Goal: Information Seeking & Learning: Learn about a topic

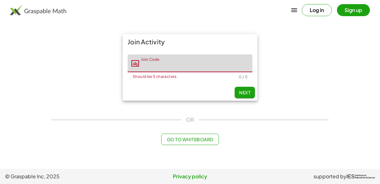
type input "*"
click at [245, 91] on span "Next" at bounding box center [244, 93] width 11 height 6
type input "*****"
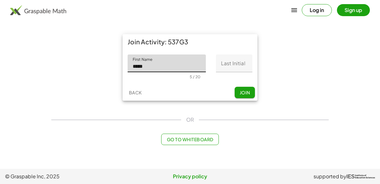
type input "*****"
click at [240, 62] on input "Last Initial" at bounding box center [234, 64] width 36 height 18
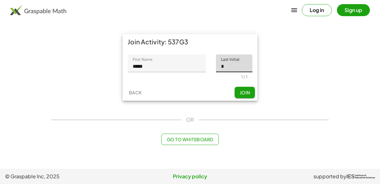
type input "*"
click at [249, 92] on span "Join" at bounding box center [245, 93] width 10 height 6
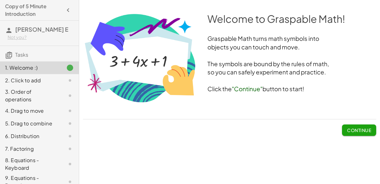
click at [363, 127] on span "Continue" at bounding box center [359, 130] width 24 height 6
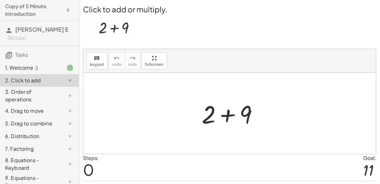
scroll to position [16, 0]
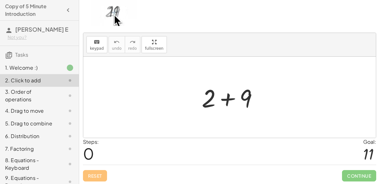
click at [227, 97] on div at bounding box center [233, 97] width 68 height 33
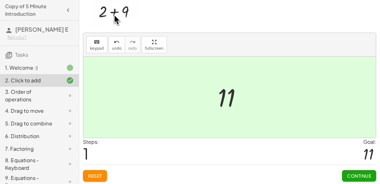
click at [349, 171] on button "Continue" at bounding box center [359, 175] width 34 height 11
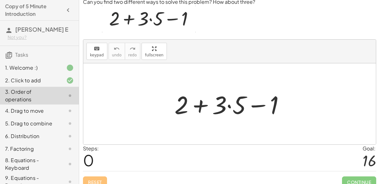
click at [230, 106] on div at bounding box center [233, 104] width 122 height 33
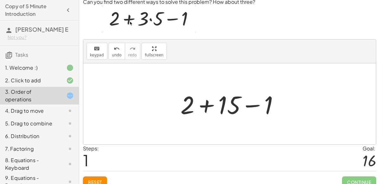
click at [204, 105] on div at bounding box center [233, 104] width 110 height 33
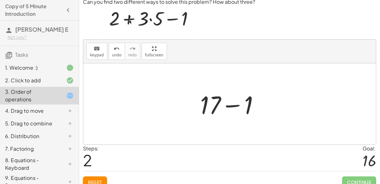
click at [234, 105] on div at bounding box center [232, 104] width 70 height 33
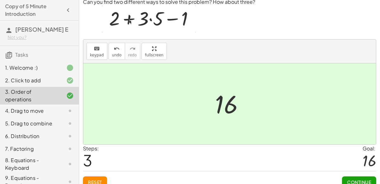
scroll to position [23, 0]
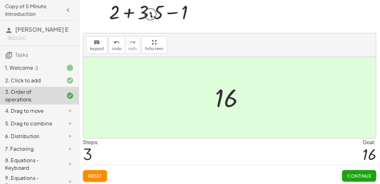
click at [357, 167] on div "Continue" at bounding box center [359, 173] width 34 height 16
click at [358, 171] on button "Continue" at bounding box center [359, 175] width 34 height 11
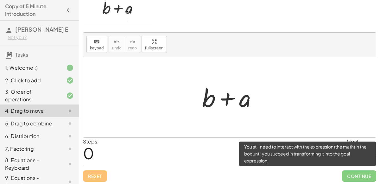
click at [358, 171] on span "Continue" at bounding box center [359, 176] width 34 height 11
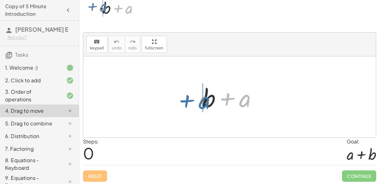
drag, startPoint x: 243, startPoint y: 100, endPoint x: 189, endPoint y: 102, distance: 54.3
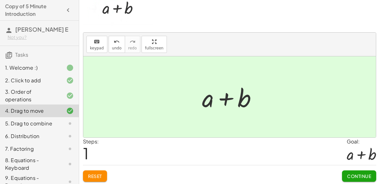
click at [360, 174] on span "Continue" at bounding box center [359, 176] width 24 height 6
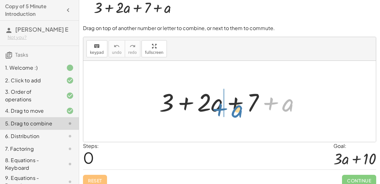
drag, startPoint x: 286, startPoint y: 102, endPoint x: 235, endPoint y: 107, distance: 50.9
click at [235, 107] on div at bounding box center [232, 101] width 152 height 33
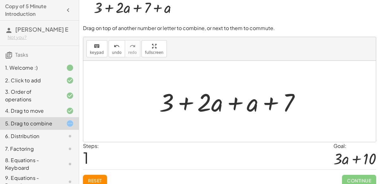
click at [235, 106] on div at bounding box center [232, 101] width 152 height 33
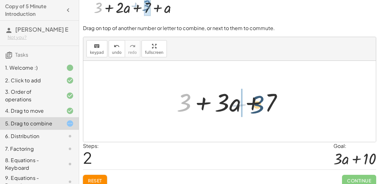
drag, startPoint x: 184, startPoint y: 99, endPoint x: 258, endPoint y: 99, distance: 74.5
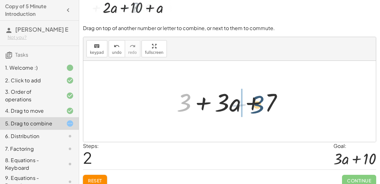
click at [258, 99] on div at bounding box center [232, 101] width 117 height 33
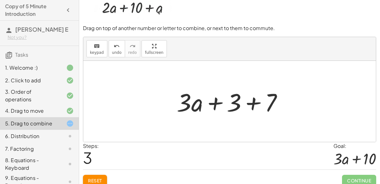
click at [250, 101] on div at bounding box center [232, 101] width 117 height 33
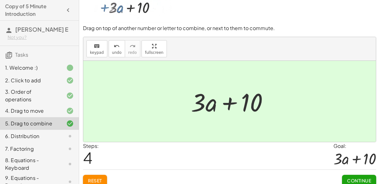
click at [372, 178] on button "Continue" at bounding box center [359, 180] width 34 height 11
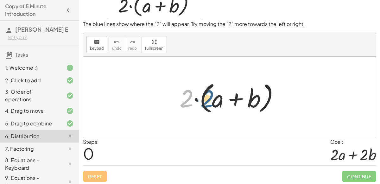
drag, startPoint x: 188, startPoint y: 103, endPoint x: 210, endPoint y: 103, distance: 22.2
click at [210, 103] on div at bounding box center [232, 97] width 111 height 36
drag, startPoint x: 184, startPoint y: 97, endPoint x: 225, endPoint y: 95, distance: 41.2
click at [225, 95] on div at bounding box center [232, 97] width 111 height 36
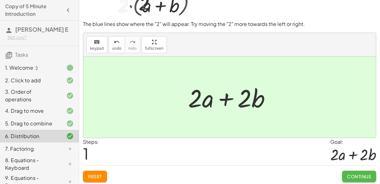
click at [358, 175] on span "Continue" at bounding box center [359, 177] width 24 height 6
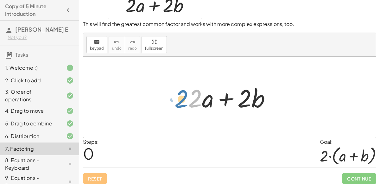
drag, startPoint x: 197, startPoint y: 102, endPoint x: 189, endPoint y: 103, distance: 7.7
click at [189, 103] on div at bounding box center [232, 97] width 94 height 33
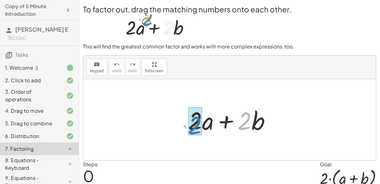
drag, startPoint x: 246, startPoint y: 125, endPoint x: 194, endPoint y: 129, distance: 52.8
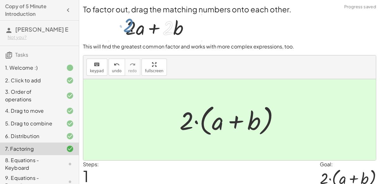
scroll to position [26, 0]
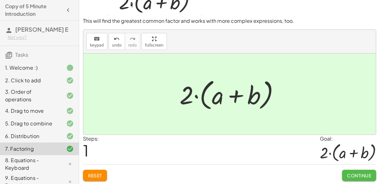
click at [355, 174] on span "Continue" at bounding box center [359, 176] width 24 height 6
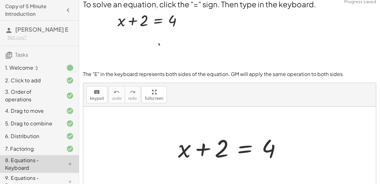
scroll to position [6, 0]
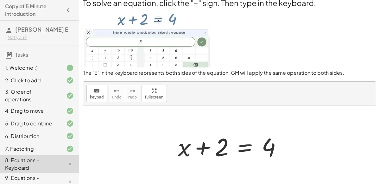
click at [250, 87] on div "keyboard keypad undo [PERSON_NAME] redo fullscreen" at bounding box center [229, 94] width 293 height 24
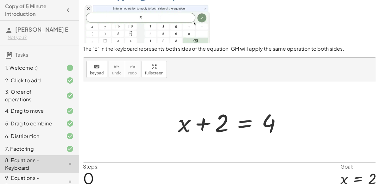
scroll to position [31, 0]
click at [100, 73] on span "keypad" at bounding box center [97, 73] width 14 height 4
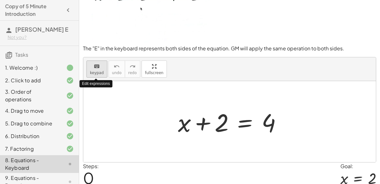
click at [100, 73] on span "keypad" at bounding box center [97, 73] width 14 height 4
click at [95, 69] on button "keyboard keypad" at bounding box center [97, 69] width 21 height 17
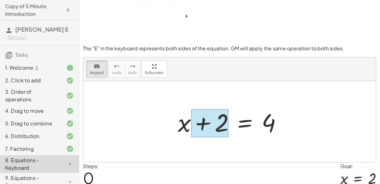
click at [204, 125] on div at bounding box center [210, 123] width 38 height 28
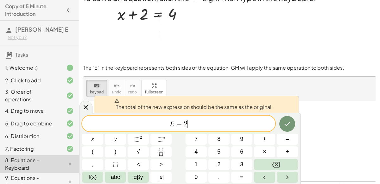
scroll to position [0, 0]
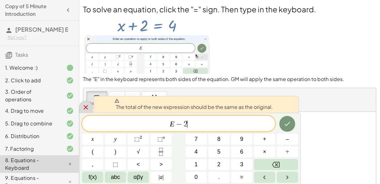
click at [86, 108] on icon at bounding box center [86, 108] width 8 height 8
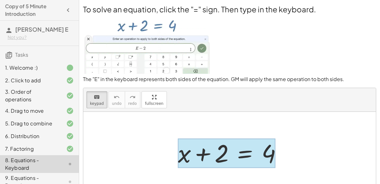
click at [250, 153] on div at bounding box center [227, 153] width 98 height 29
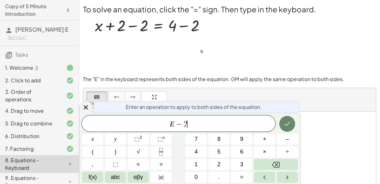
click at [290, 127] on icon "Done" at bounding box center [288, 124] width 8 height 8
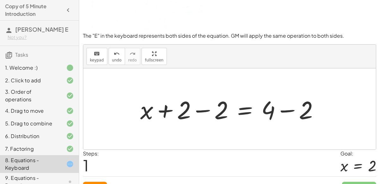
scroll to position [55, 0]
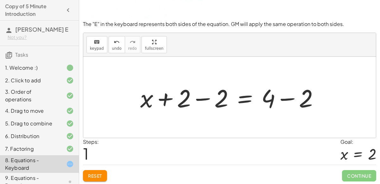
click at [284, 98] on div at bounding box center [232, 97] width 190 height 33
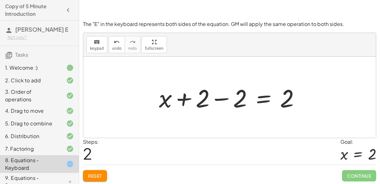
click at [219, 99] on div at bounding box center [232, 97] width 152 height 33
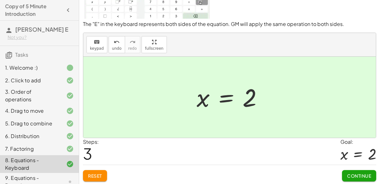
click at [352, 173] on span "Continue" at bounding box center [359, 176] width 24 height 6
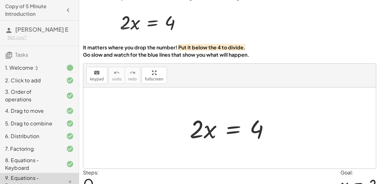
scroll to position [27, 0]
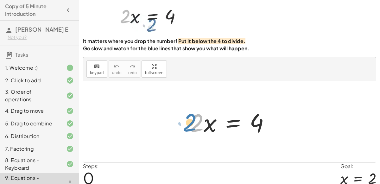
drag, startPoint x: 198, startPoint y: 126, endPoint x: 191, endPoint y: 125, distance: 7.7
click at [191, 125] on div at bounding box center [232, 122] width 91 height 33
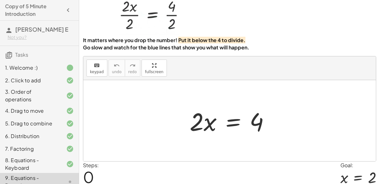
scroll to position [30, 0]
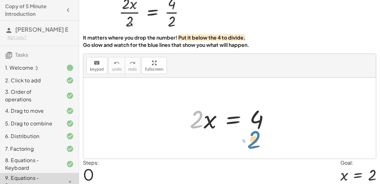
drag, startPoint x: 198, startPoint y: 117, endPoint x: 255, endPoint y: 137, distance: 60.9
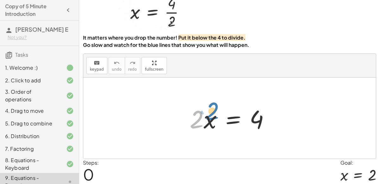
drag, startPoint x: 196, startPoint y: 121, endPoint x: 203, endPoint y: 104, distance: 18.9
click at [203, 104] on div at bounding box center [232, 118] width 91 height 33
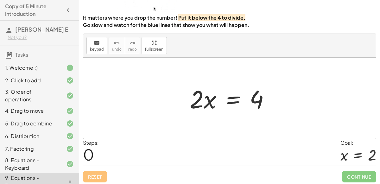
scroll to position [51, 0]
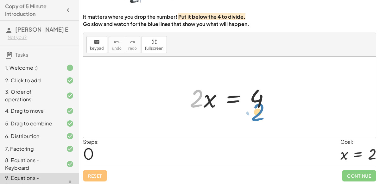
drag, startPoint x: 197, startPoint y: 98, endPoint x: 258, endPoint y: 109, distance: 62.2
click at [258, 109] on div at bounding box center [232, 97] width 91 height 33
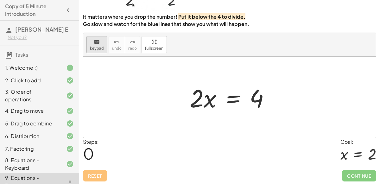
click at [88, 46] on button "keyboard keypad" at bounding box center [97, 44] width 21 height 17
drag, startPoint x: 192, startPoint y: 96, endPoint x: 232, endPoint y: 117, distance: 45.2
click at [99, 43] on div "keyboard" at bounding box center [97, 42] width 14 height 8
click at [195, 94] on div at bounding box center [232, 97] width 91 height 33
click at [236, 95] on div at bounding box center [232, 97] width 91 height 33
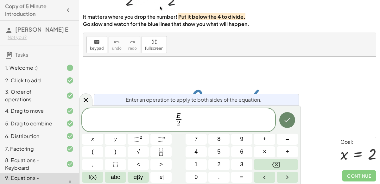
click at [284, 117] on icon "Done" at bounding box center [288, 120] width 8 height 8
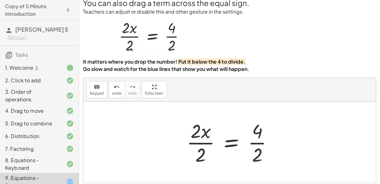
scroll to position [7, 0]
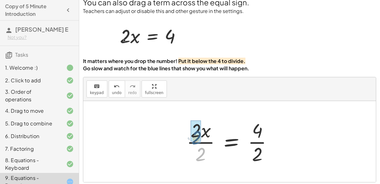
drag, startPoint x: 202, startPoint y: 149, endPoint x: 197, endPoint y: 130, distance: 19.2
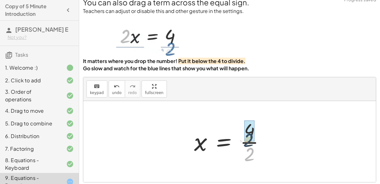
drag, startPoint x: 252, startPoint y: 155, endPoint x: 251, endPoint y: 138, distance: 16.8
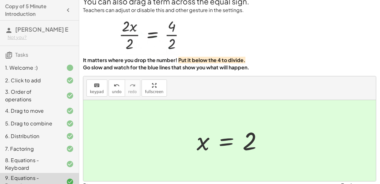
scroll to position [51, 0]
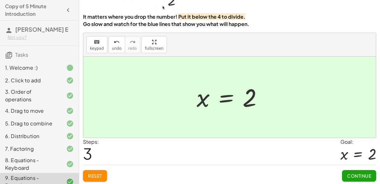
click at [365, 174] on span "Continue" at bounding box center [359, 176] width 24 height 6
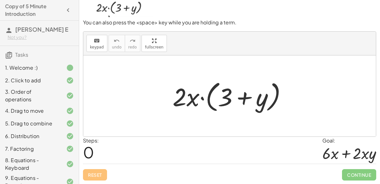
scroll to position [51, 0]
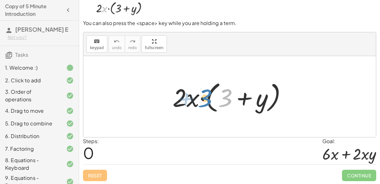
drag, startPoint x: 224, startPoint y: 99, endPoint x: 204, endPoint y: 99, distance: 20.6
click at [204, 99] on div at bounding box center [233, 97] width 126 height 36
drag, startPoint x: 224, startPoint y: 97, endPoint x: 201, endPoint y: 99, distance: 23.6
click at [201, 99] on div at bounding box center [233, 97] width 126 height 36
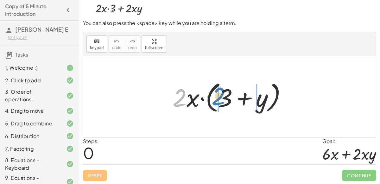
drag, startPoint x: 184, startPoint y: 97, endPoint x: 223, endPoint y: 95, distance: 39.7
click at [223, 95] on div at bounding box center [233, 97] width 126 height 36
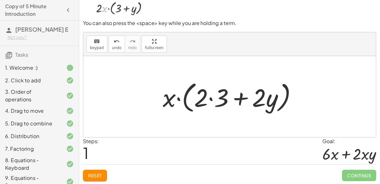
click at [211, 99] on div at bounding box center [233, 97] width 146 height 36
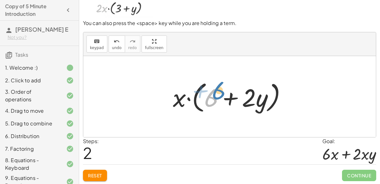
drag, startPoint x: 211, startPoint y: 99, endPoint x: 221, endPoint y: 91, distance: 12.5
click at [221, 91] on div at bounding box center [232, 97] width 125 height 36
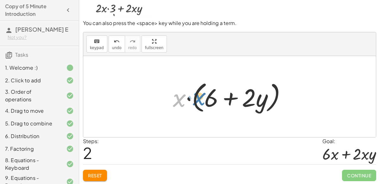
drag, startPoint x: 185, startPoint y: 99, endPoint x: 206, endPoint y: 97, distance: 21.0
click at [206, 97] on div at bounding box center [232, 97] width 125 height 36
drag, startPoint x: 185, startPoint y: 99, endPoint x: 228, endPoint y: 94, distance: 43.3
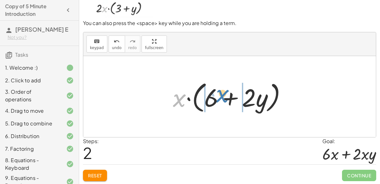
click at [228, 94] on div at bounding box center [232, 97] width 125 height 36
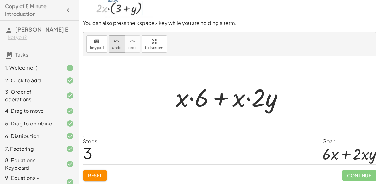
click at [109, 42] on button "undo undo" at bounding box center [117, 44] width 16 height 17
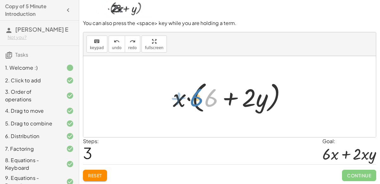
drag, startPoint x: 206, startPoint y: 93, endPoint x: 198, endPoint y: 92, distance: 8.9
click at [198, 92] on div at bounding box center [232, 97] width 125 height 36
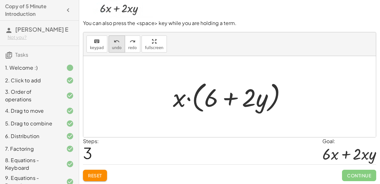
click at [114, 44] on icon "undo" at bounding box center [117, 42] width 6 height 8
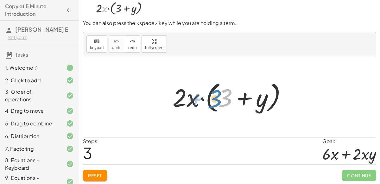
drag, startPoint x: 226, startPoint y: 96, endPoint x: 216, endPoint y: 97, distance: 10.2
click at [216, 97] on div at bounding box center [233, 97] width 126 height 36
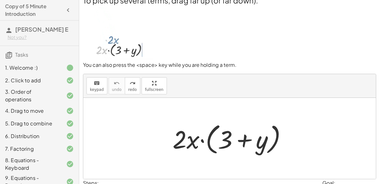
scroll to position [8, 0]
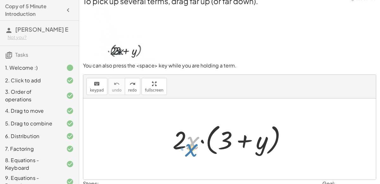
drag, startPoint x: 195, startPoint y: 138, endPoint x: 193, endPoint y: 148, distance: 10.7
click at [193, 148] on div at bounding box center [233, 139] width 126 height 36
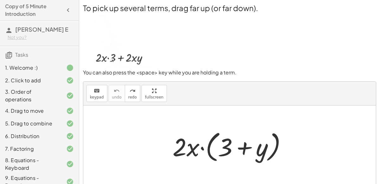
scroll to position [2, 0]
drag, startPoint x: 187, startPoint y: 147, endPoint x: 191, endPoint y: 152, distance: 6.3
click at [191, 152] on div at bounding box center [233, 146] width 126 height 36
drag, startPoint x: 192, startPoint y: 150, endPoint x: 197, endPoint y: 151, distance: 4.8
click at [197, 151] on div at bounding box center [233, 146] width 126 height 36
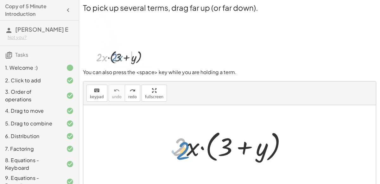
drag, startPoint x: 181, startPoint y: 145, endPoint x: 185, endPoint y: 149, distance: 5.6
click at [185, 149] on div at bounding box center [233, 146] width 126 height 36
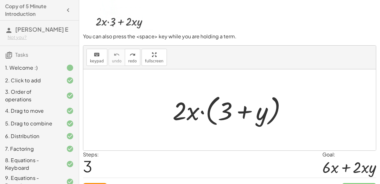
scroll to position [37, 0]
drag, startPoint x: 194, startPoint y: 115, endPoint x: 199, endPoint y: 117, distance: 5.3
click at [199, 117] on div at bounding box center [233, 110] width 126 height 36
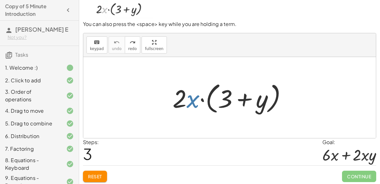
scroll to position [51, 0]
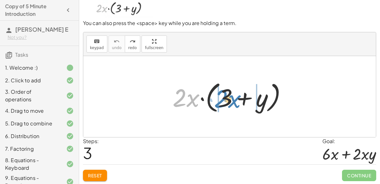
drag, startPoint x: 189, startPoint y: 111, endPoint x: 230, endPoint y: 112, distance: 41.5
click at [230, 112] on div at bounding box center [233, 97] width 126 height 36
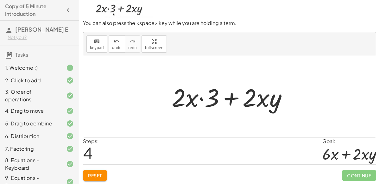
click at [202, 99] on div at bounding box center [232, 97] width 127 height 33
drag, startPoint x: 214, startPoint y: 99, endPoint x: 230, endPoint y: 97, distance: 16.3
click at [230, 97] on div at bounding box center [232, 97] width 127 height 33
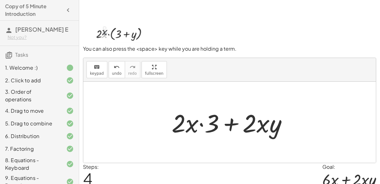
scroll to position [23, 0]
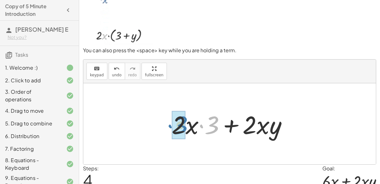
drag, startPoint x: 213, startPoint y: 125, endPoint x: 181, endPoint y: 125, distance: 32.0
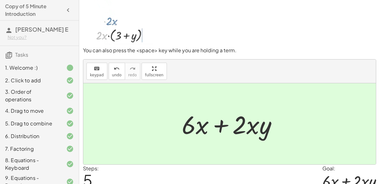
scroll to position [51, 0]
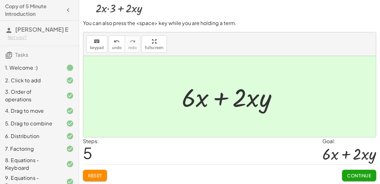
click at [364, 175] on span "Continue" at bounding box center [359, 176] width 24 height 6
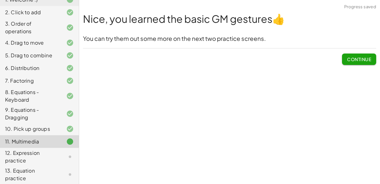
scroll to position [69, 0]
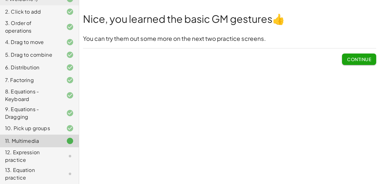
click at [348, 58] on span "Continue" at bounding box center [359, 59] width 24 height 6
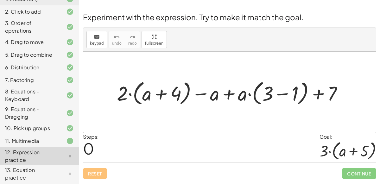
click at [283, 93] on div at bounding box center [232, 92] width 237 height 29
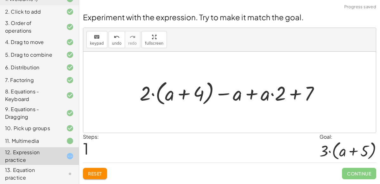
click at [298, 94] on div at bounding box center [233, 92] width 192 height 29
drag, startPoint x: 282, startPoint y: 91, endPoint x: 313, endPoint y: 90, distance: 31.7
click at [313, 90] on div at bounding box center [233, 92] width 192 height 29
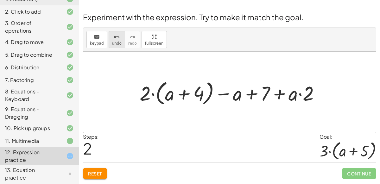
click at [114, 35] on icon "undo" at bounding box center [117, 37] width 6 height 8
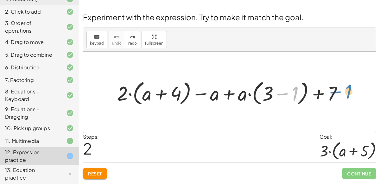
drag, startPoint x: 295, startPoint y: 91, endPoint x: 341, endPoint y: 90, distance: 45.7
click at [341, 90] on div at bounding box center [232, 92] width 237 height 29
drag, startPoint x: 333, startPoint y: 89, endPoint x: 278, endPoint y: 89, distance: 54.8
click at [278, 89] on div at bounding box center [232, 92] width 237 height 29
click at [321, 92] on div at bounding box center [232, 92] width 237 height 29
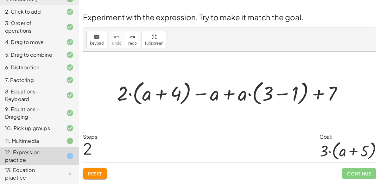
click at [286, 89] on div at bounding box center [232, 92] width 237 height 29
click at [187, 69] on div at bounding box center [229, 92] width 293 height 81
click at [228, 91] on div at bounding box center [232, 92] width 237 height 29
click at [199, 94] on div at bounding box center [232, 92] width 237 height 29
click at [161, 94] on div at bounding box center [232, 92] width 237 height 29
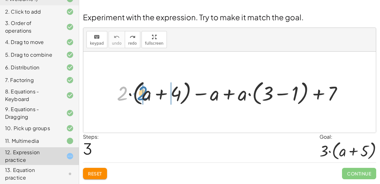
drag, startPoint x: 124, startPoint y: 96, endPoint x: 144, endPoint y: 96, distance: 20.3
click at [144, 96] on div at bounding box center [232, 92] width 237 height 29
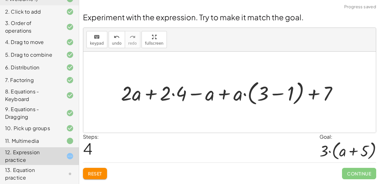
click at [174, 93] on div at bounding box center [232, 92] width 229 height 29
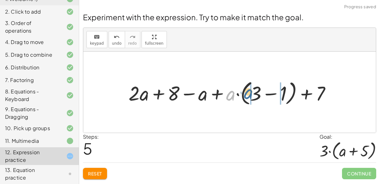
drag, startPoint x: 235, startPoint y: 95, endPoint x: 254, endPoint y: 93, distance: 19.1
click at [254, 93] on div at bounding box center [233, 92] width 214 height 29
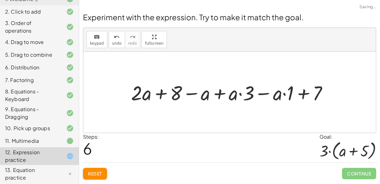
click at [266, 91] on div at bounding box center [232, 92] width 208 height 26
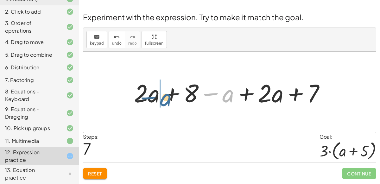
drag, startPoint x: 228, startPoint y: 94, endPoint x: 165, endPoint y: 98, distance: 62.9
click at [165, 98] on div at bounding box center [232, 92] width 203 height 33
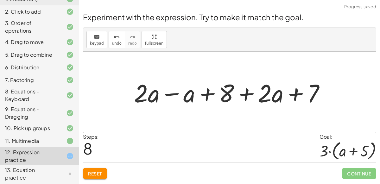
click at [169, 93] on div at bounding box center [232, 92] width 203 height 33
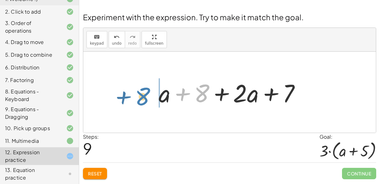
drag, startPoint x: 201, startPoint y: 92, endPoint x: 133, endPoint y: 95, distance: 67.9
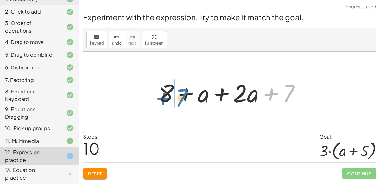
drag, startPoint x: 287, startPoint y: 91, endPoint x: 179, endPoint y: 95, distance: 107.6
click at [179, 95] on div at bounding box center [232, 92] width 153 height 33
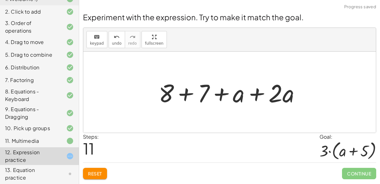
click at [184, 94] on div at bounding box center [232, 92] width 153 height 33
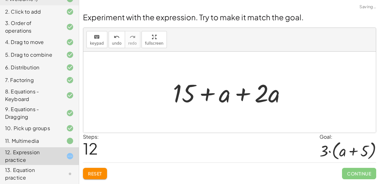
click at [209, 95] on div at bounding box center [232, 92] width 125 height 33
click at [241, 92] on div at bounding box center [232, 92] width 125 height 33
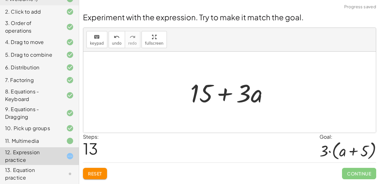
click at [248, 98] on div at bounding box center [232, 92] width 90 height 33
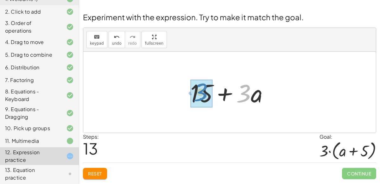
drag, startPoint x: 246, startPoint y: 97, endPoint x: 203, endPoint y: 95, distance: 43.1
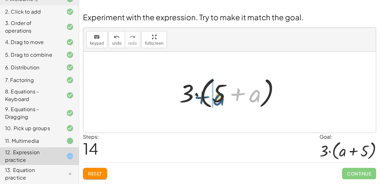
drag, startPoint x: 252, startPoint y: 94, endPoint x: 215, endPoint y: 97, distance: 37.5
click at [215, 97] on div at bounding box center [232, 92] width 112 height 36
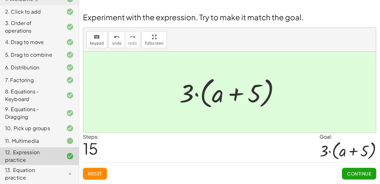
click at [352, 171] on span "Continue" at bounding box center [359, 174] width 24 height 6
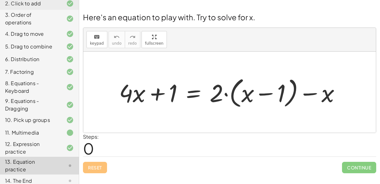
scroll to position [76, 0]
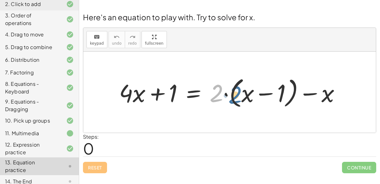
drag, startPoint x: 218, startPoint y: 90, endPoint x: 239, endPoint y: 92, distance: 21.6
click at [239, 92] on div at bounding box center [232, 93] width 233 height 36
drag, startPoint x: 214, startPoint y: 95, endPoint x: 239, endPoint y: 93, distance: 25.8
click at [239, 93] on div at bounding box center [232, 93] width 233 height 36
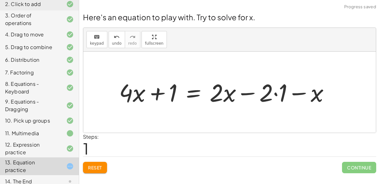
click at [276, 93] on div at bounding box center [227, 92] width 222 height 32
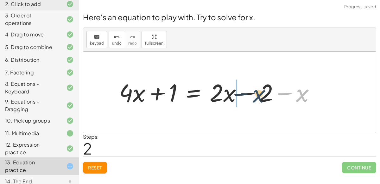
drag, startPoint x: 299, startPoint y: 95, endPoint x: 253, endPoint y: 96, distance: 46.3
click at [253, 96] on div at bounding box center [219, 92] width 207 height 32
click at [246, 94] on div at bounding box center [219, 92] width 207 height 32
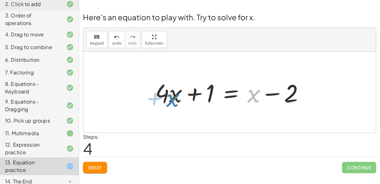
drag, startPoint x: 248, startPoint y: 96, endPoint x: 168, endPoint y: 99, distance: 79.9
click at [168, 99] on div at bounding box center [232, 92] width 160 height 33
drag, startPoint x: 254, startPoint y: 96, endPoint x: 190, endPoint y: 94, distance: 64.4
click at [190, 94] on div at bounding box center [232, 92] width 160 height 33
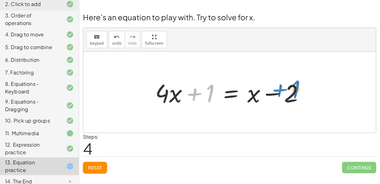
drag, startPoint x: 212, startPoint y: 91, endPoint x: 299, endPoint y: 86, distance: 86.7
click at [299, 86] on div at bounding box center [232, 92] width 160 height 33
click at [232, 93] on div at bounding box center [232, 92] width 160 height 33
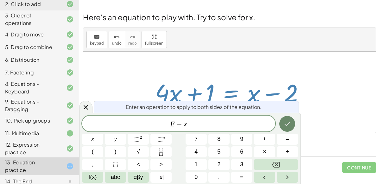
click at [286, 121] on icon "Done" at bounding box center [288, 124] width 8 height 8
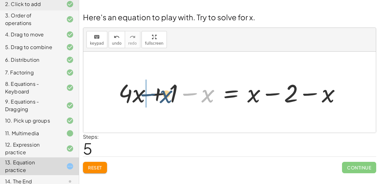
drag, startPoint x: 205, startPoint y: 95, endPoint x: 159, endPoint y: 95, distance: 46.0
click at [159, 95] on div at bounding box center [232, 92] width 234 height 33
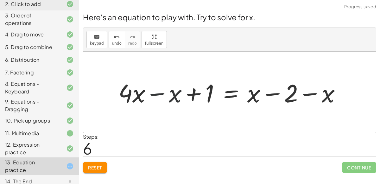
click at [155, 94] on div at bounding box center [232, 92] width 234 height 33
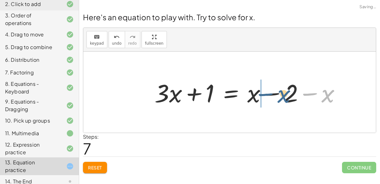
drag, startPoint x: 326, startPoint y: 94, endPoint x: 275, endPoint y: 93, distance: 51.4
click at [275, 93] on div at bounding box center [251, 92] width 198 height 33
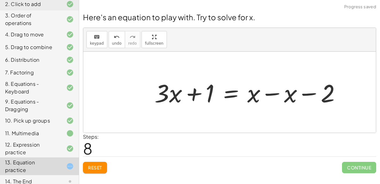
click at [271, 94] on div at bounding box center [251, 92] width 198 height 33
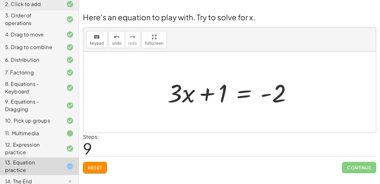
click at [242, 94] on div at bounding box center [233, 92] width 136 height 33
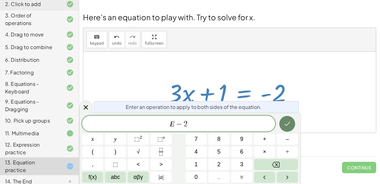
click at [287, 124] on icon "Done" at bounding box center [288, 124] width 8 height 8
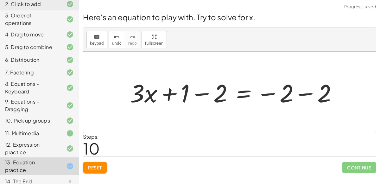
click at [200, 94] on div at bounding box center [236, 92] width 219 height 33
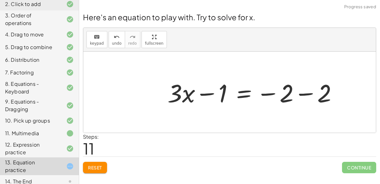
click at [304, 94] on div at bounding box center [255, 92] width 181 height 33
click at [304, 94] on div at bounding box center [229, 92] width 293 height 81
click at [205, 94] on div at bounding box center [233, 92] width 136 height 33
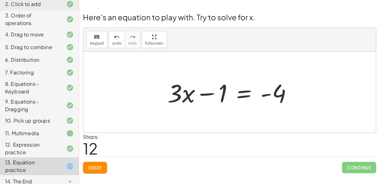
click at [245, 94] on div at bounding box center [233, 92] width 136 height 33
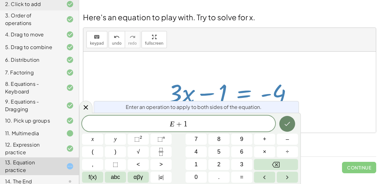
click at [287, 121] on icon "Done" at bounding box center [288, 124] width 8 height 8
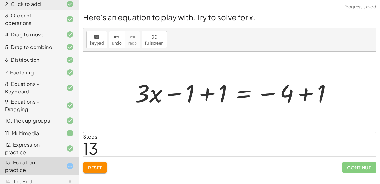
click at [202, 91] on div at bounding box center [236, 92] width 209 height 33
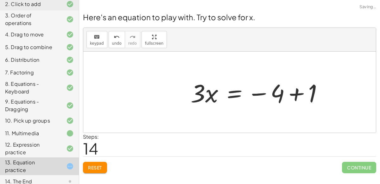
click at [299, 97] on div at bounding box center [260, 92] width 144 height 33
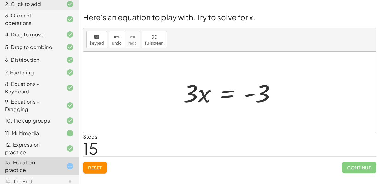
click at [221, 94] on div at bounding box center [232, 92] width 104 height 33
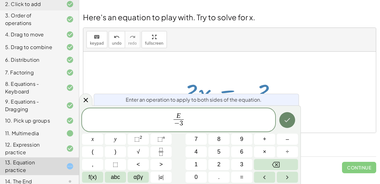
click at [283, 121] on button "Done" at bounding box center [288, 120] width 16 height 16
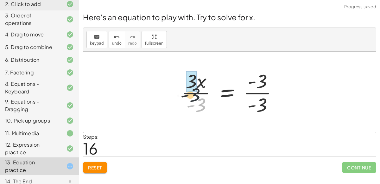
drag, startPoint x: 201, startPoint y: 107, endPoint x: 195, endPoint y: 90, distance: 17.8
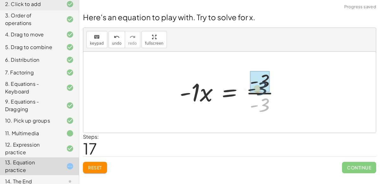
drag, startPoint x: 268, startPoint y: 106, endPoint x: 265, endPoint y: 81, distance: 25.8
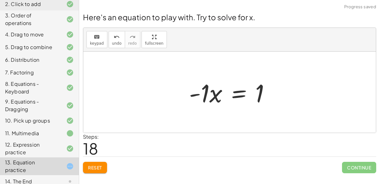
click at [301, 102] on div at bounding box center [229, 92] width 293 height 81
click at [205, 89] on div at bounding box center [232, 92] width 93 height 33
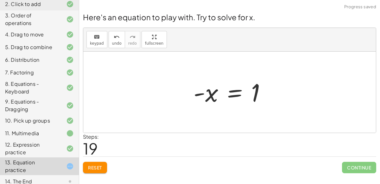
click at [215, 94] on div at bounding box center [233, 92] width 84 height 31
click at [262, 91] on div at bounding box center [233, 92] width 84 height 31
click at [254, 92] on div at bounding box center [233, 92] width 84 height 31
click at [114, 37] on icon "undo" at bounding box center [117, 37] width 6 height 8
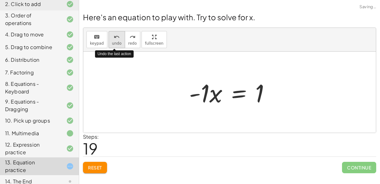
click at [114, 37] on icon "undo" at bounding box center [117, 37] width 6 height 8
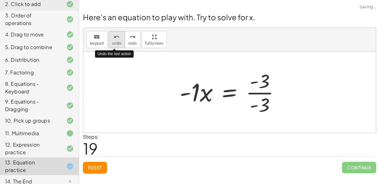
click at [114, 37] on icon "undo" at bounding box center [117, 37] width 6 height 8
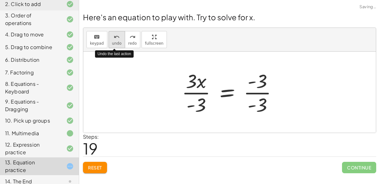
click at [114, 37] on icon "undo" at bounding box center [117, 37] width 6 height 8
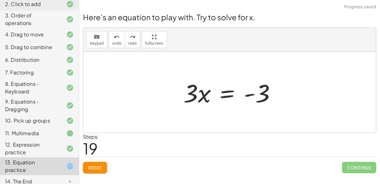
click at [222, 93] on div at bounding box center [232, 92] width 104 height 33
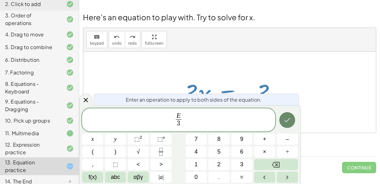
click at [284, 122] on icon "Done" at bounding box center [288, 120] width 8 height 8
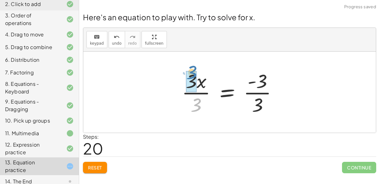
drag, startPoint x: 193, startPoint y: 102, endPoint x: 188, endPoint y: 69, distance: 33.3
click at [188, 69] on div at bounding box center [232, 92] width 107 height 49
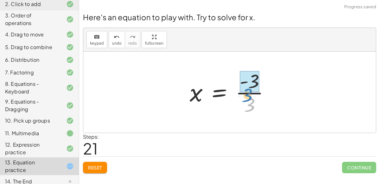
drag, startPoint x: 258, startPoint y: 105, endPoint x: 256, endPoint y: 91, distance: 13.4
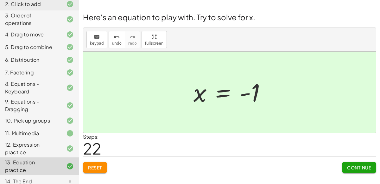
click at [0, 158] on div "11. Multimedia" at bounding box center [39, 167] width 79 height 18
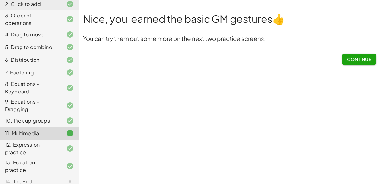
scroll to position [77, 0]
click at [59, 163] on div at bounding box center [65, 166] width 18 height 8
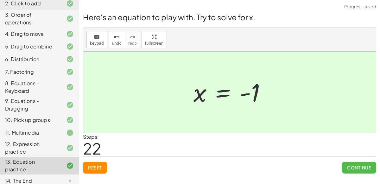
click at [361, 165] on span "Continue" at bounding box center [359, 168] width 24 height 6
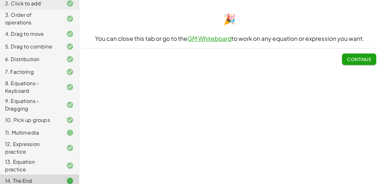
click at [367, 55] on button "Continue" at bounding box center [359, 59] width 34 height 11
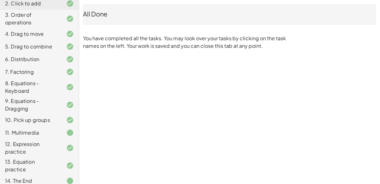
click at [0, 0] on div "Copy of 5 Minute Introduction [PERSON_NAME] E Not you? Tasks 1. Welcome :) 2. C…" at bounding box center [0, 0] width 0 height 0
